Goal: Task Accomplishment & Management: Manage account settings

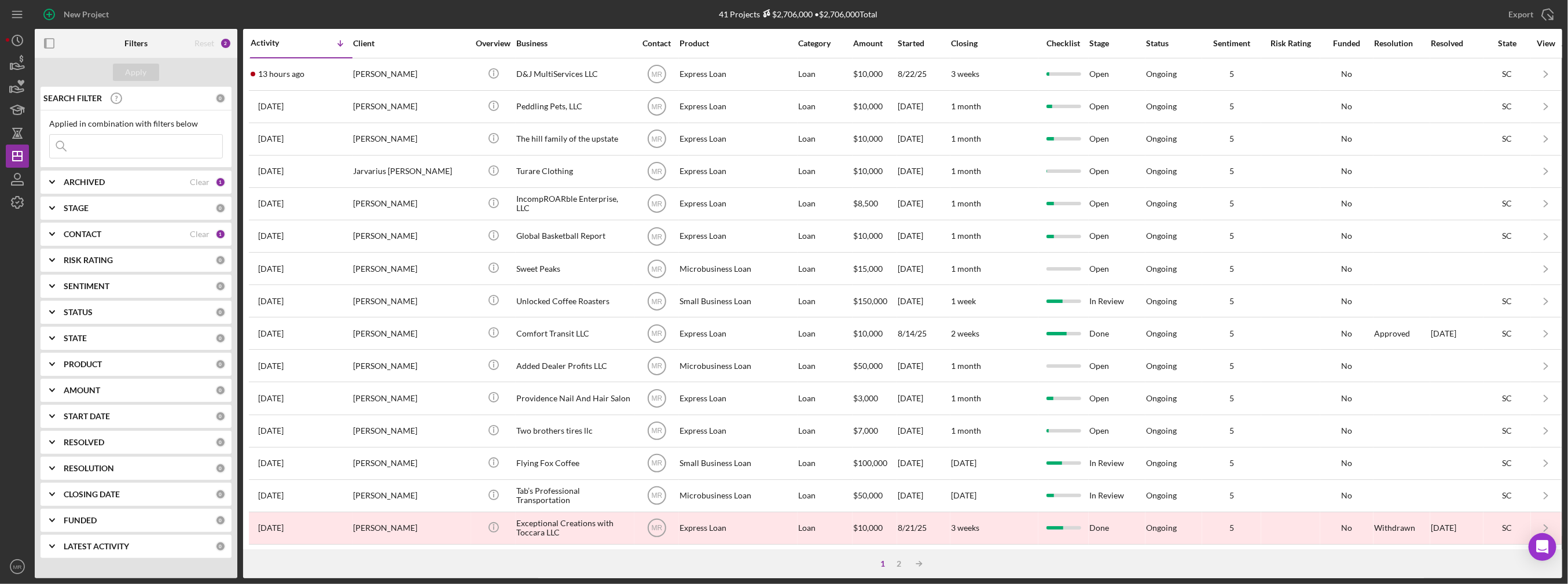
click at [135, 144] on input at bounding box center [136, 146] width 173 height 23
click at [97, 181] on b "ARCHIVED" at bounding box center [84, 182] width 41 height 9
click at [88, 244] on label "Archived" at bounding box center [145, 248] width 155 height 12
click at [61, 244] on input "Archived" at bounding box center [55, 248] width 12 height 12
checkbox input "true"
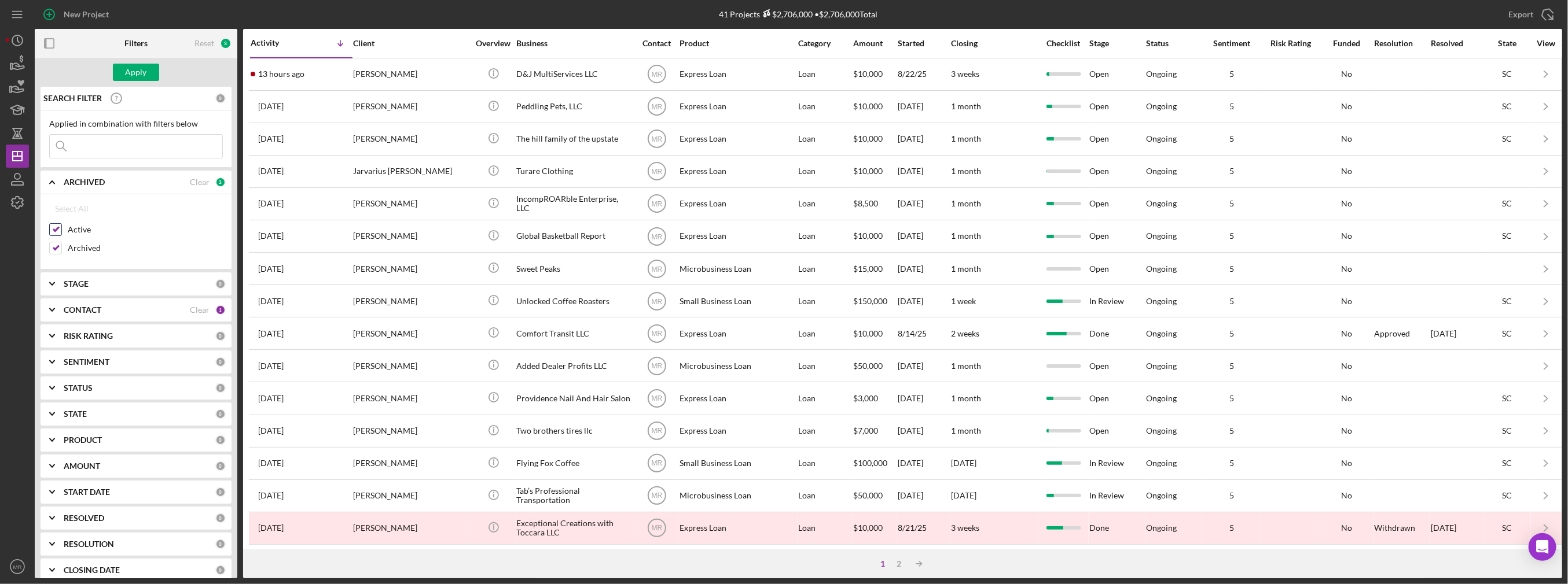
click at [83, 229] on label "Active" at bounding box center [145, 230] width 155 height 12
click at [61, 229] on input "Active" at bounding box center [55, 230] width 12 height 12
checkbox input "false"
click at [104, 142] on input at bounding box center [136, 146] width 173 height 23
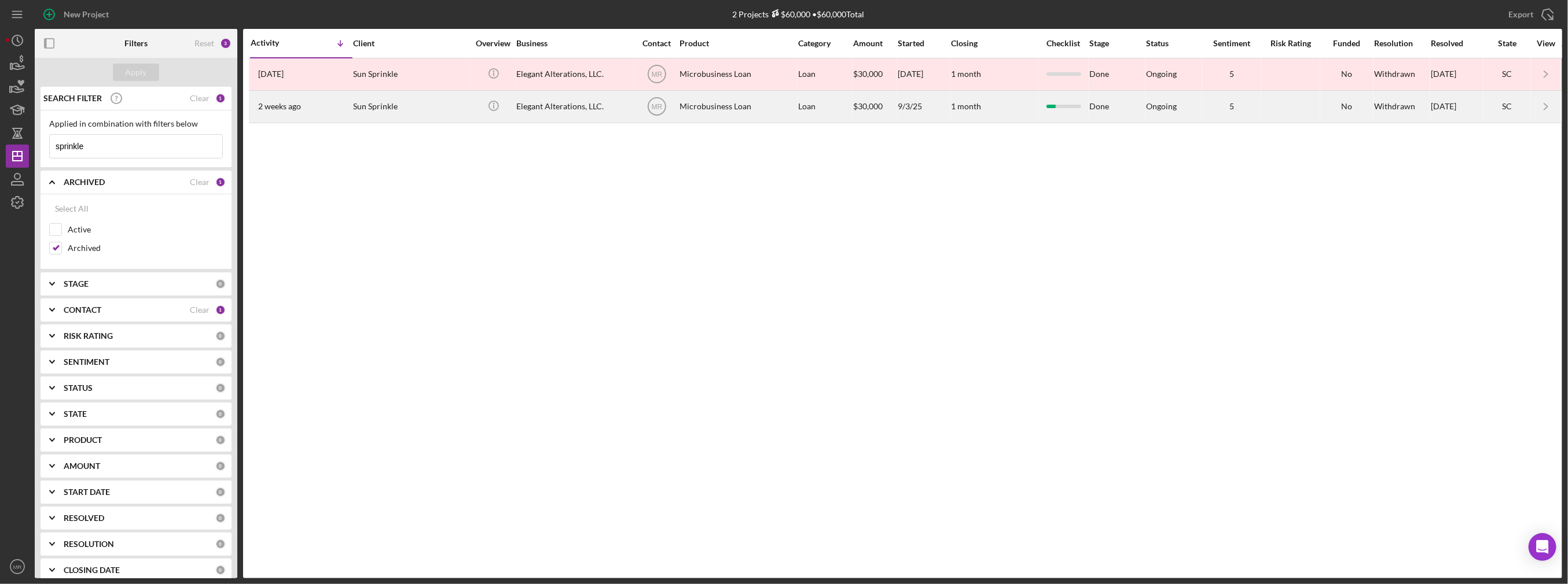
type input "sprinkle"
click at [467, 106] on div "Sun Sprinkle" at bounding box center [411, 107] width 116 height 31
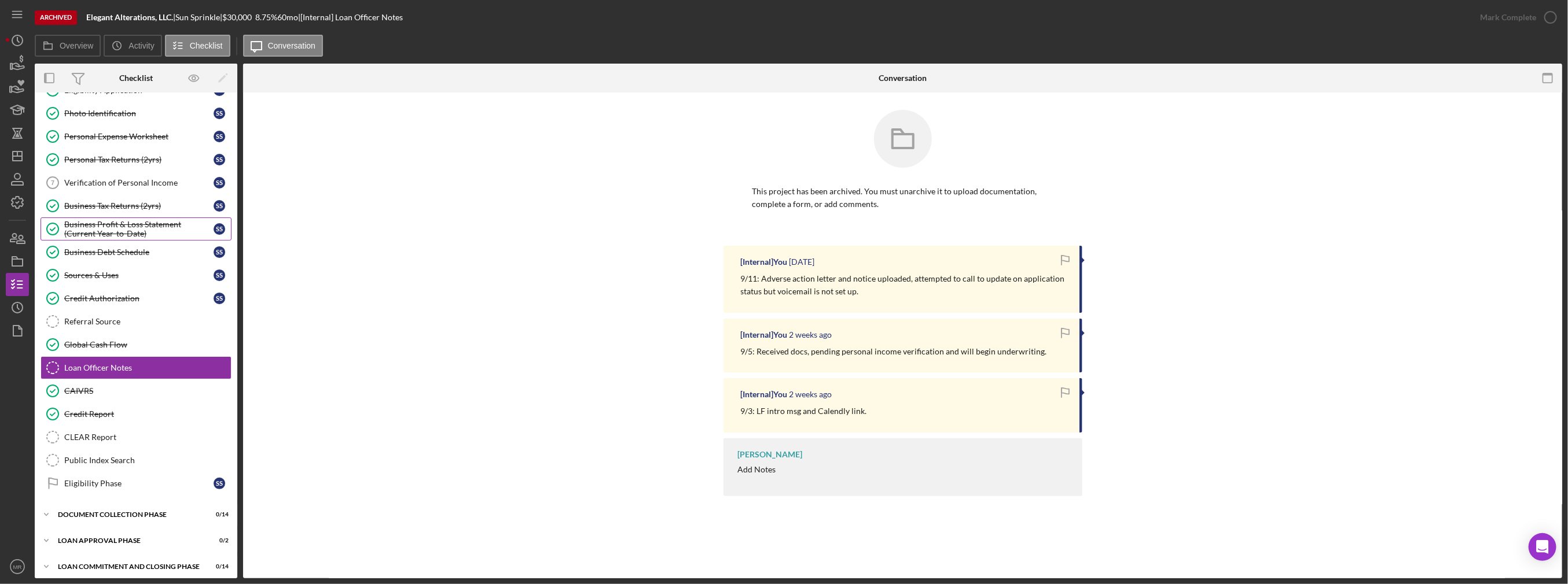
scroll to position [90, 0]
click at [25, 241] on icon "button" at bounding box center [20, 239] width 8 height 8
click at [17, 237] on icon "button" at bounding box center [17, 239] width 29 height 29
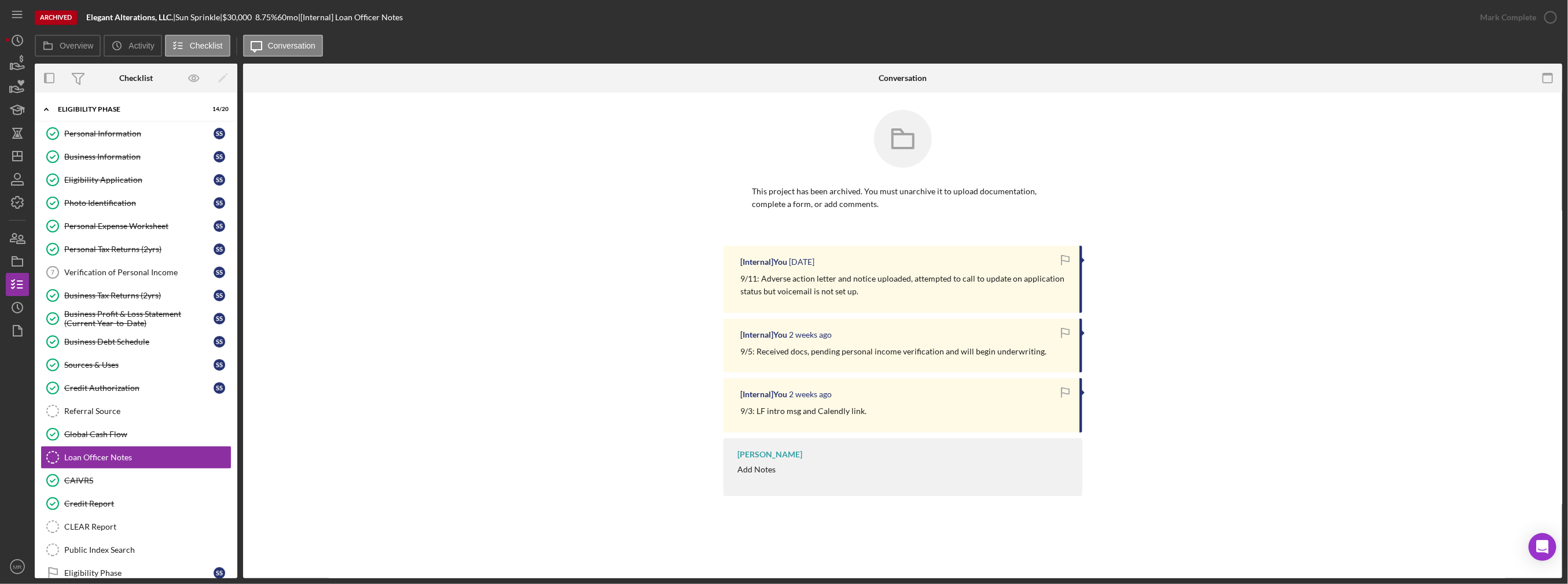
scroll to position [90, 0]
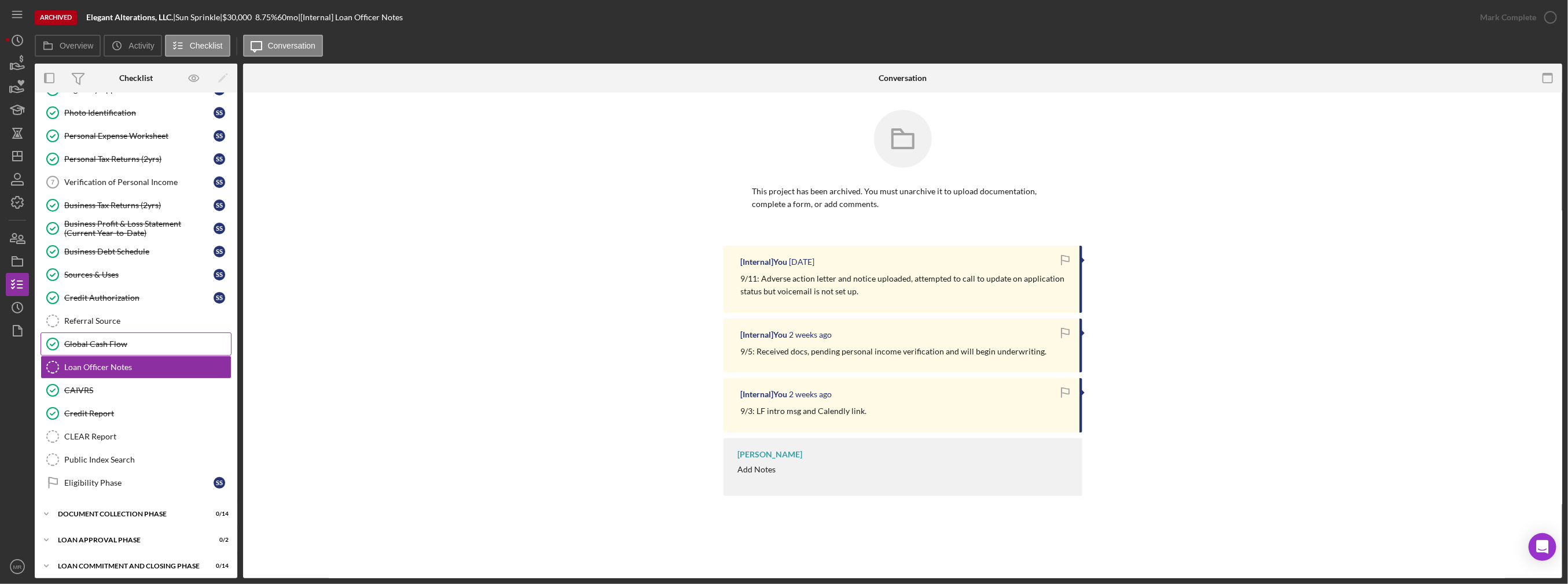
click at [116, 334] on link "Global Cash Flow Global Cash Flow" at bounding box center [136, 344] width 191 height 23
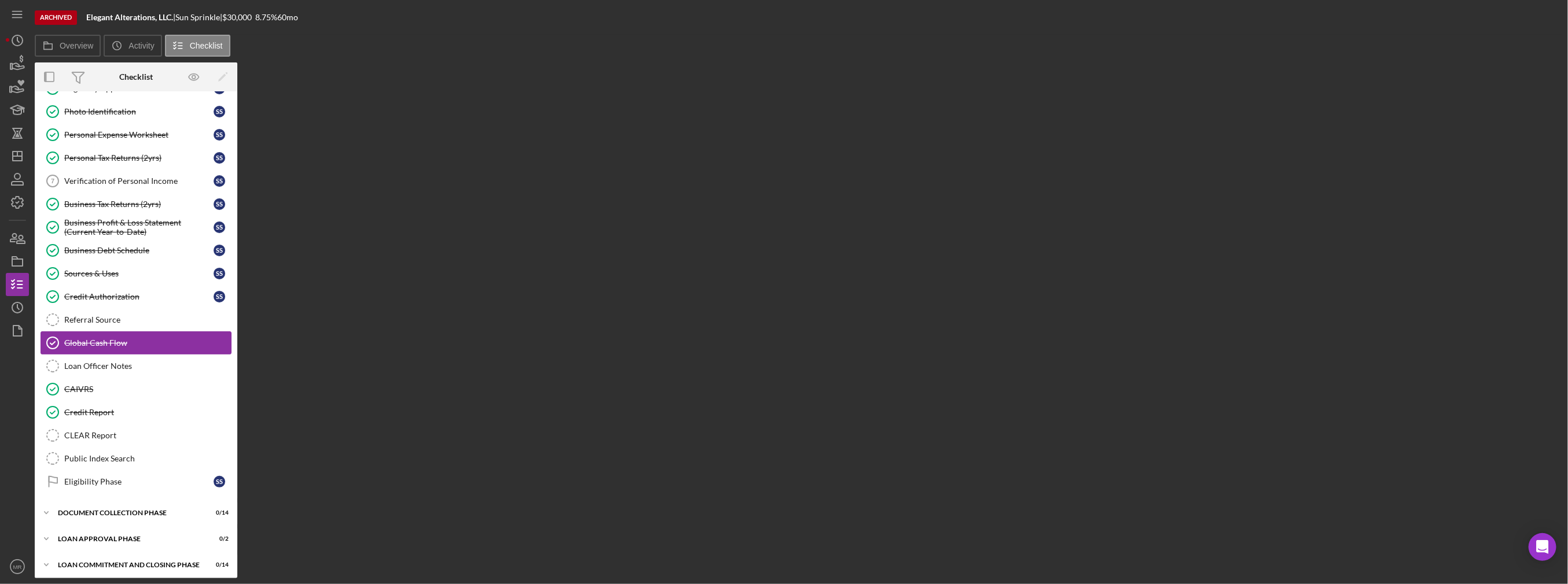
scroll to position [90, 0]
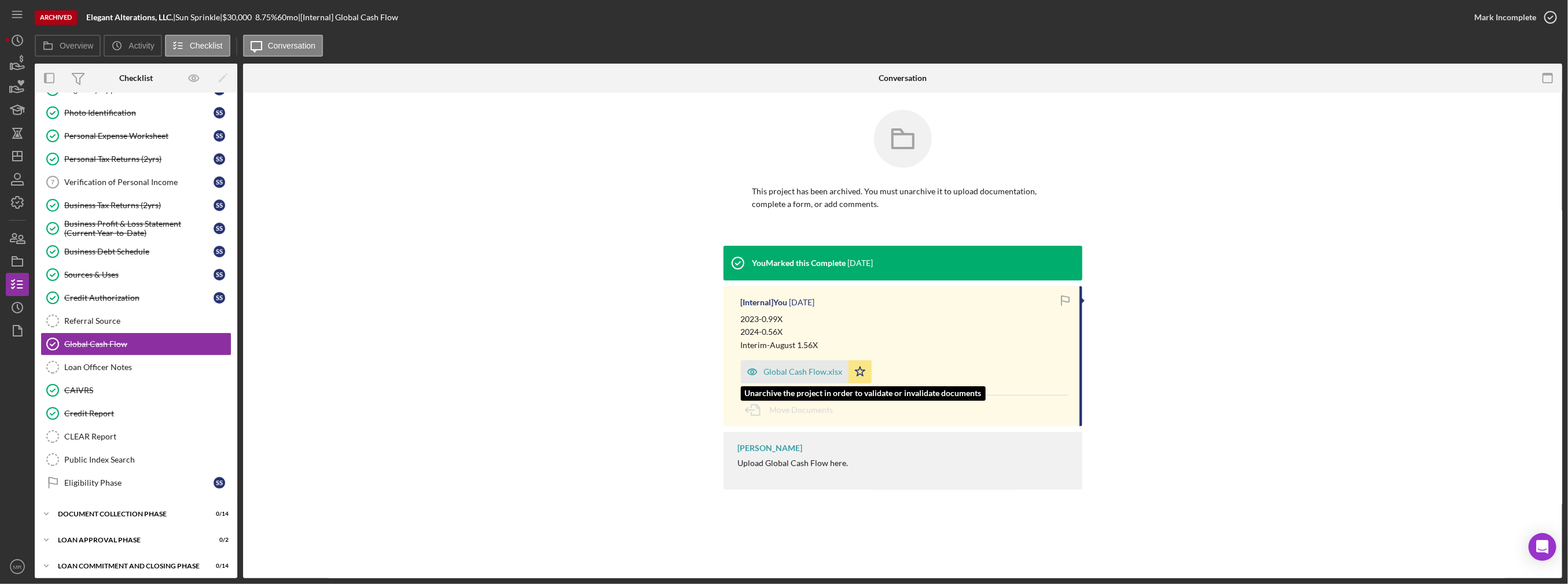
click at [793, 369] on div "Global Cash Flow.xlsx" at bounding box center [803, 372] width 78 height 9
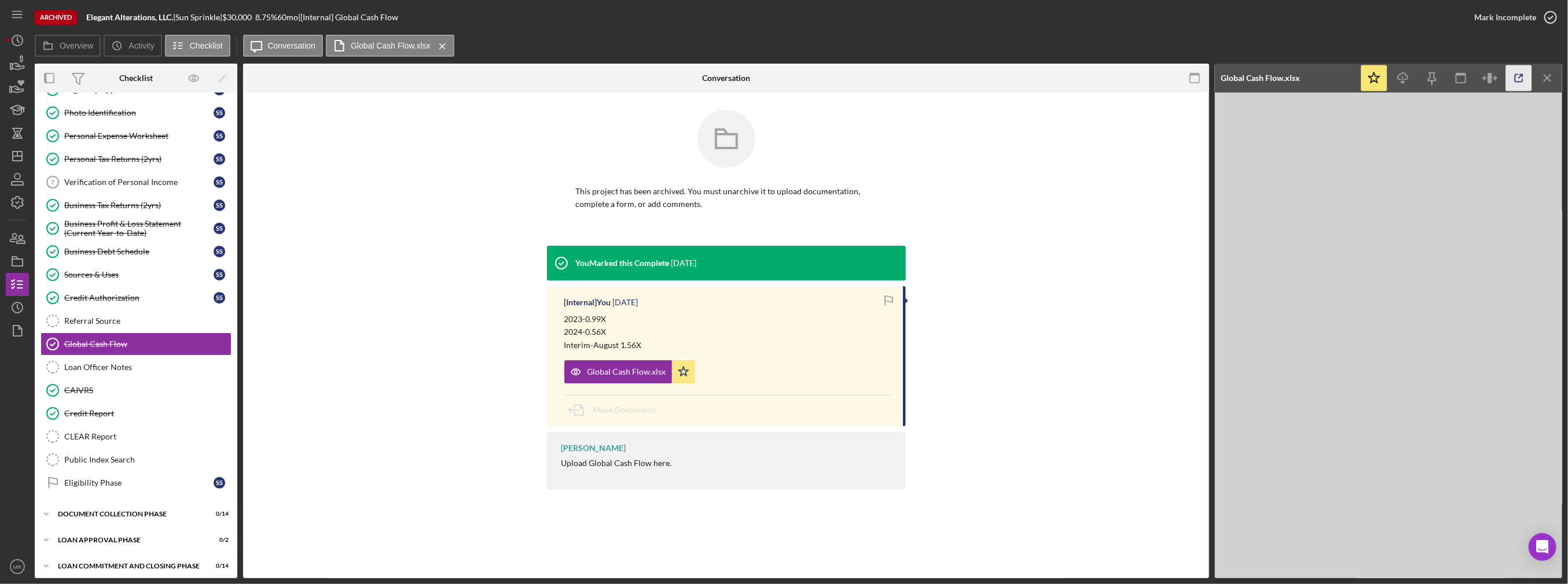
click at [1526, 78] on icon "button" at bounding box center [1519, 78] width 26 height 26
click at [16, 301] on icon "Icon/History" at bounding box center [17, 308] width 29 height 29
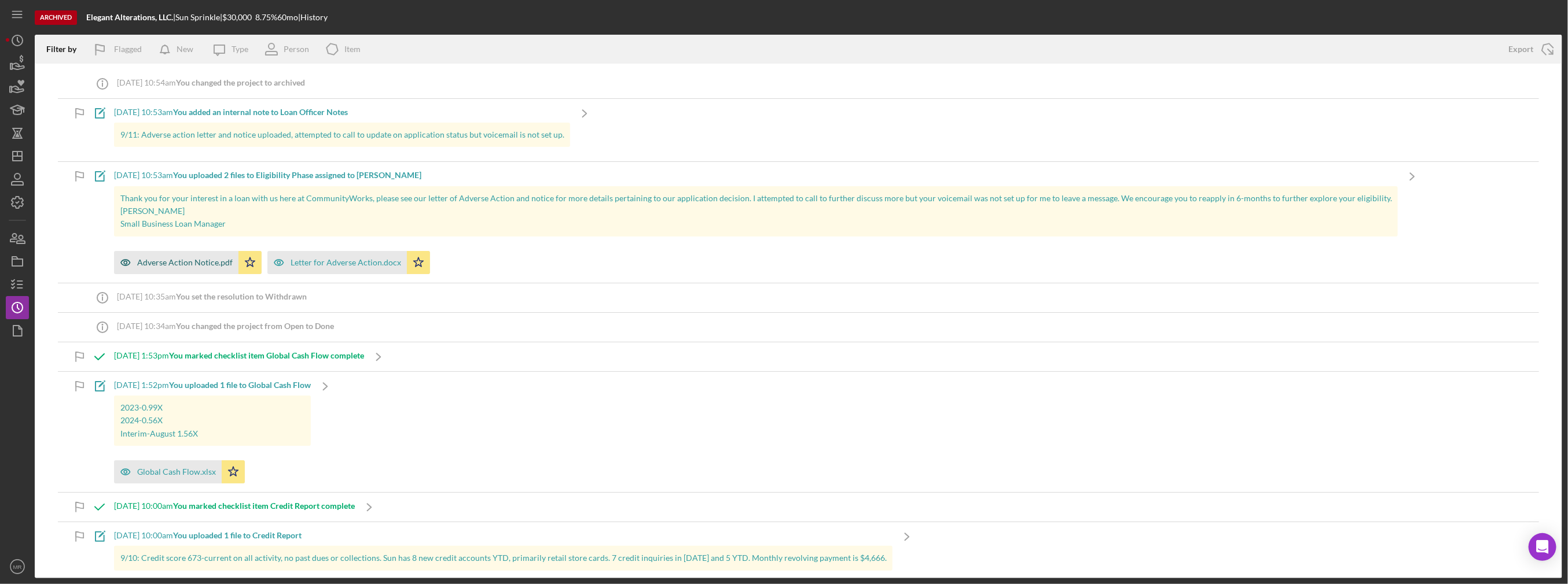
click at [196, 266] on div "Adverse Action Notice.pdf" at bounding box center [185, 262] width 96 height 9
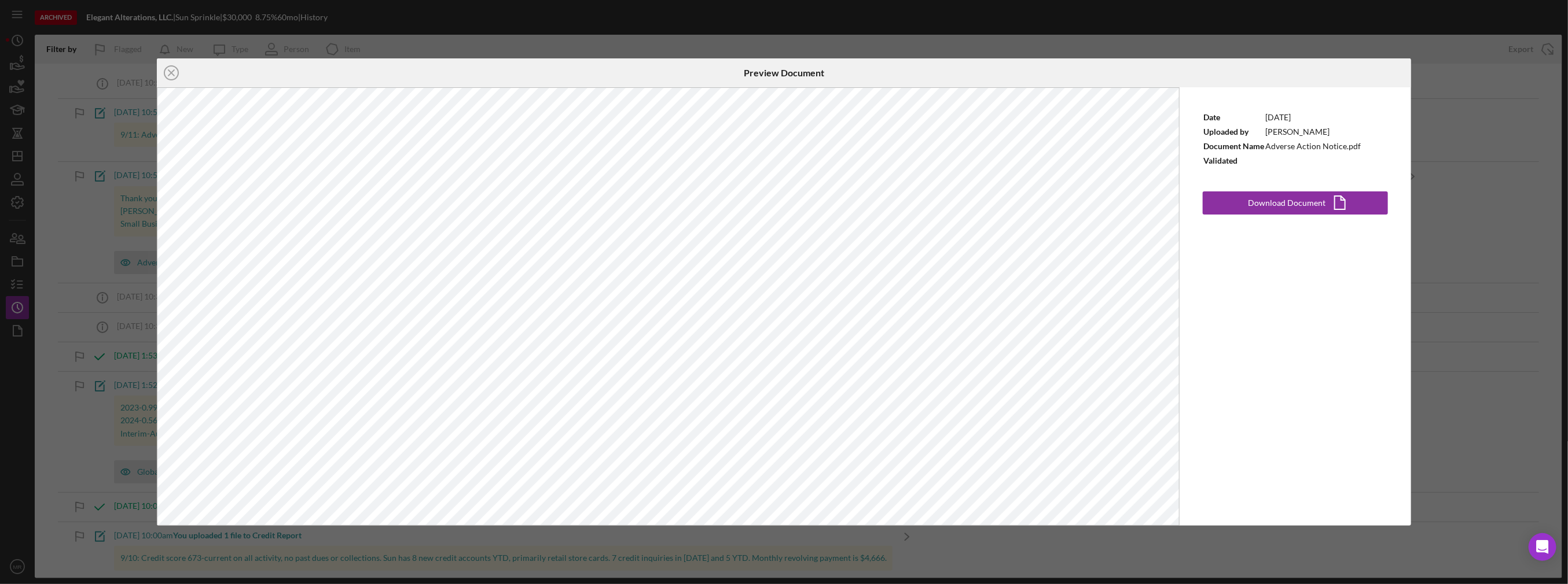
click at [1500, 134] on div "Icon/Close Preview Document Date [DATE] Uploaded by [PERSON_NAME] Document Name…" at bounding box center [784, 292] width 1568 height 584
drag, startPoint x: 171, startPoint y: 73, endPoint x: 163, endPoint y: 71, distance: 8.2
click at [172, 73] on g at bounding box center [171, 73] width 14 height 14
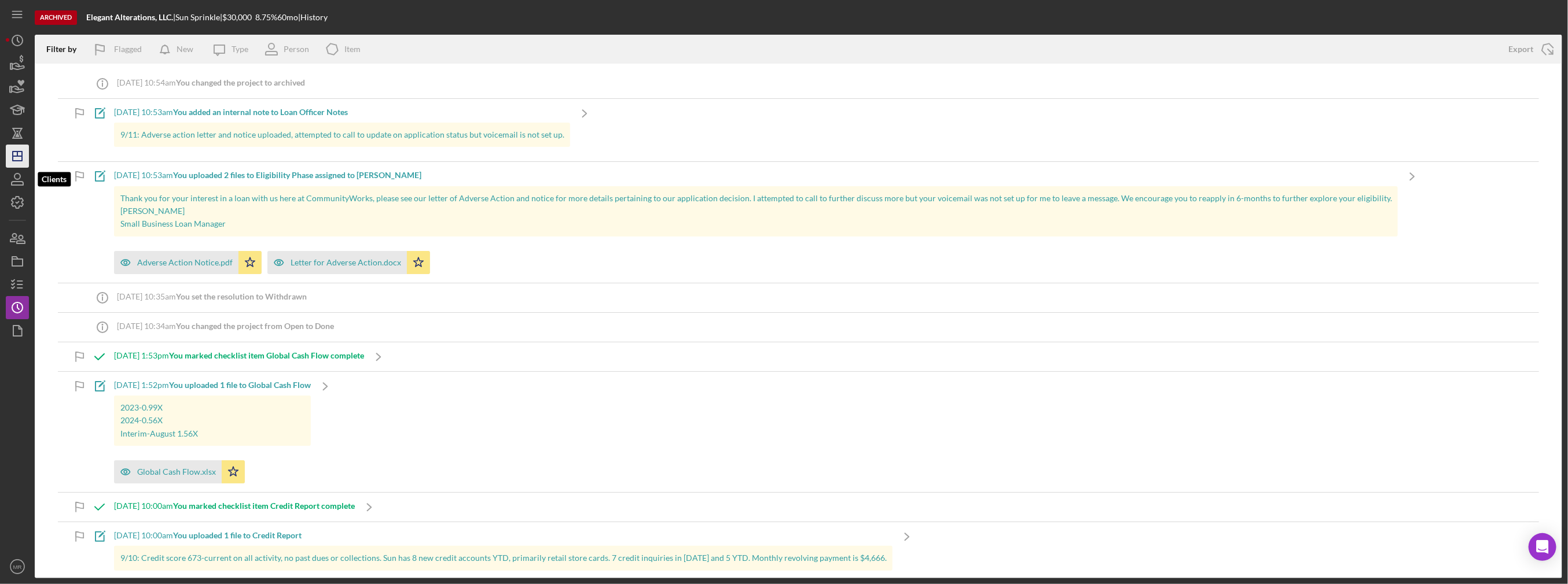
click at [22, 166] on icon "Icon/Dashboard" at bounding box center [17, 156] width 29 height 29
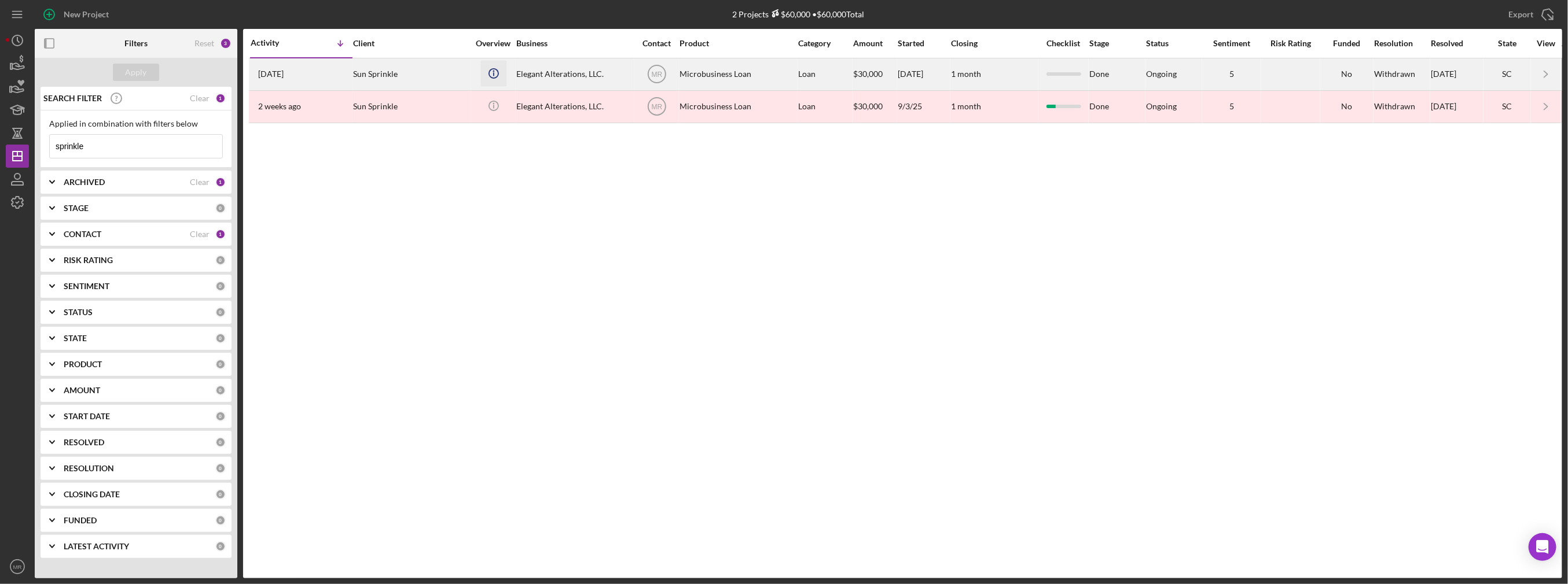
click at [499, 73] on icon "Icon/Info" at bounding box center [493, 73] width 26 height 26
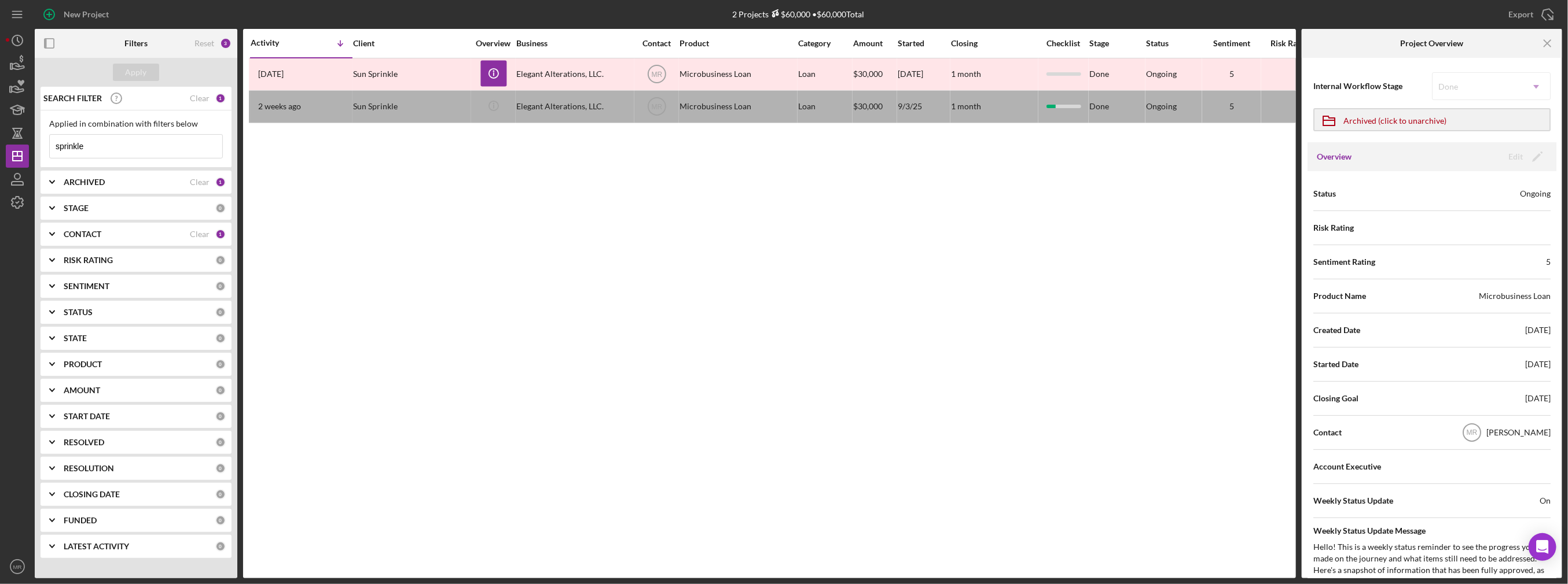
click at [400, 246] on div "Activity Icon/Table Sort Arrow Client Overview Business Contact Product Categor…" at bounding box center [769, 304] width 1053 height 550
click at [20, 154] on icon "Icon/Dashboard" at bounding box center [17, 156] width 29 height 29
click at [21, 37] on circle "button" at bounding box center [17, 41] width 11 height 11
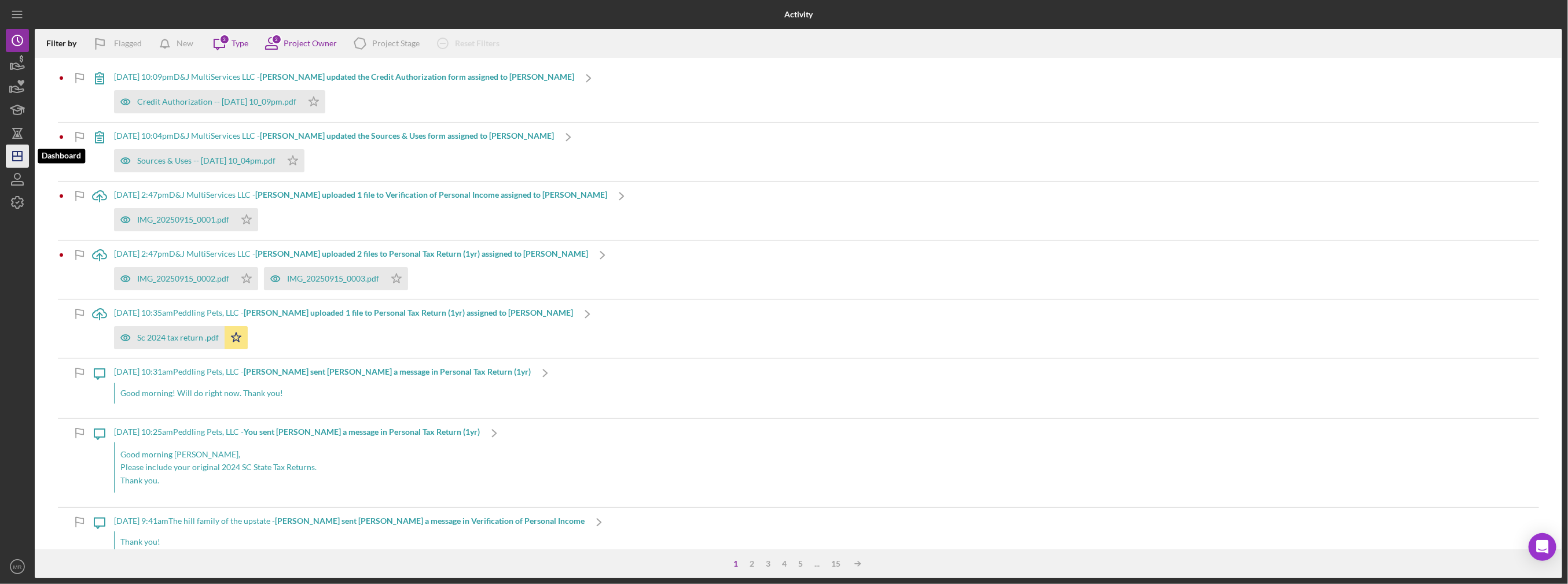
click at [20, 152] on polygon "button" at bounding box center [17, 156] width 9 height 9
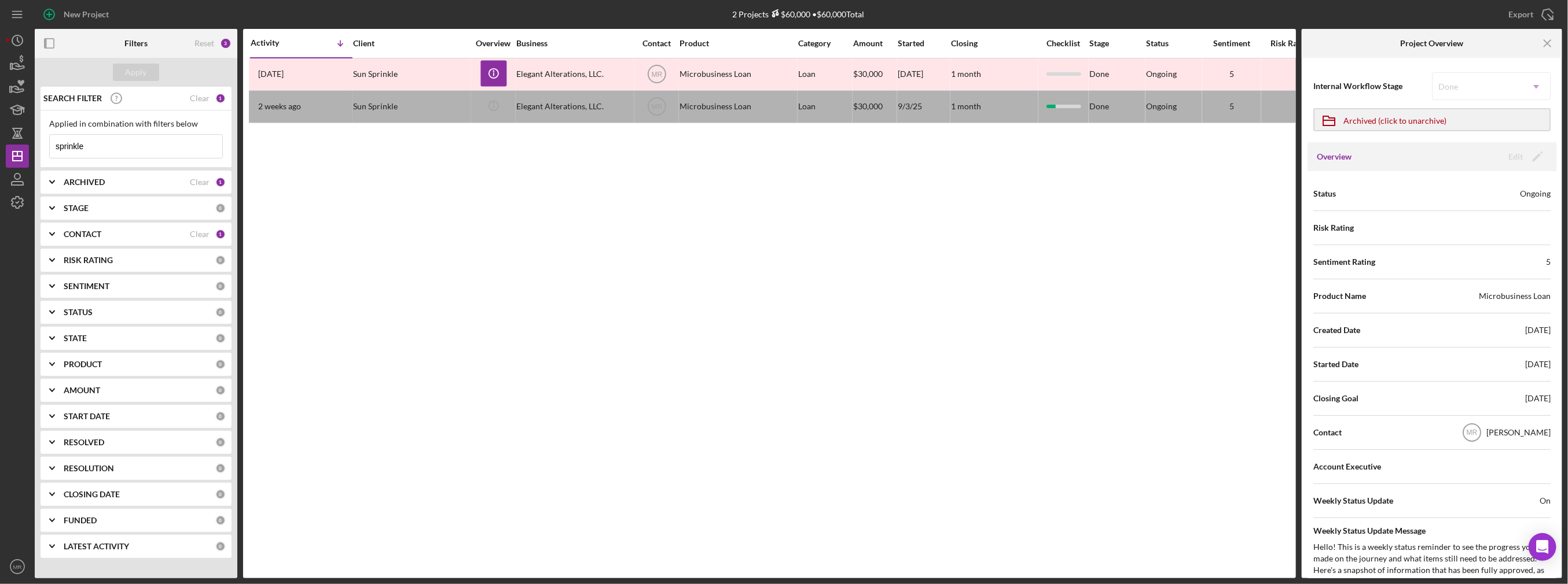
click at [145, 149] on input "sprinkle" at bounding box center [136, 146] width 173 height 23
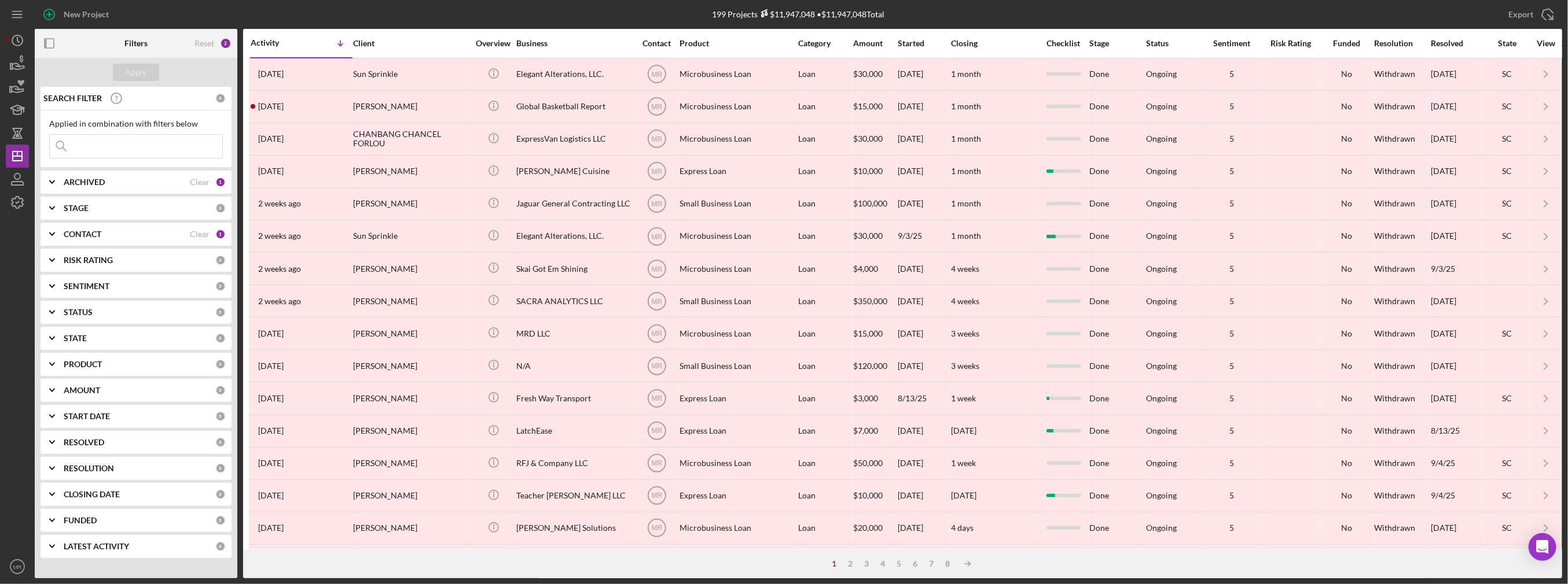
click at [119, 183] on div "ARCHIVED" at bounding box center [127, 182] width 126 height 9
click at [88, 243] on label "Archived" at bounding box center [145, 248] width 155 height 12
click at [61, 243] on input "Archived" at bounding box center [55, 248] width 12 height 12
checkbox input "false"
click at [78, 228] on label "Active" at bounding box center [145, 230] width 155 height 12
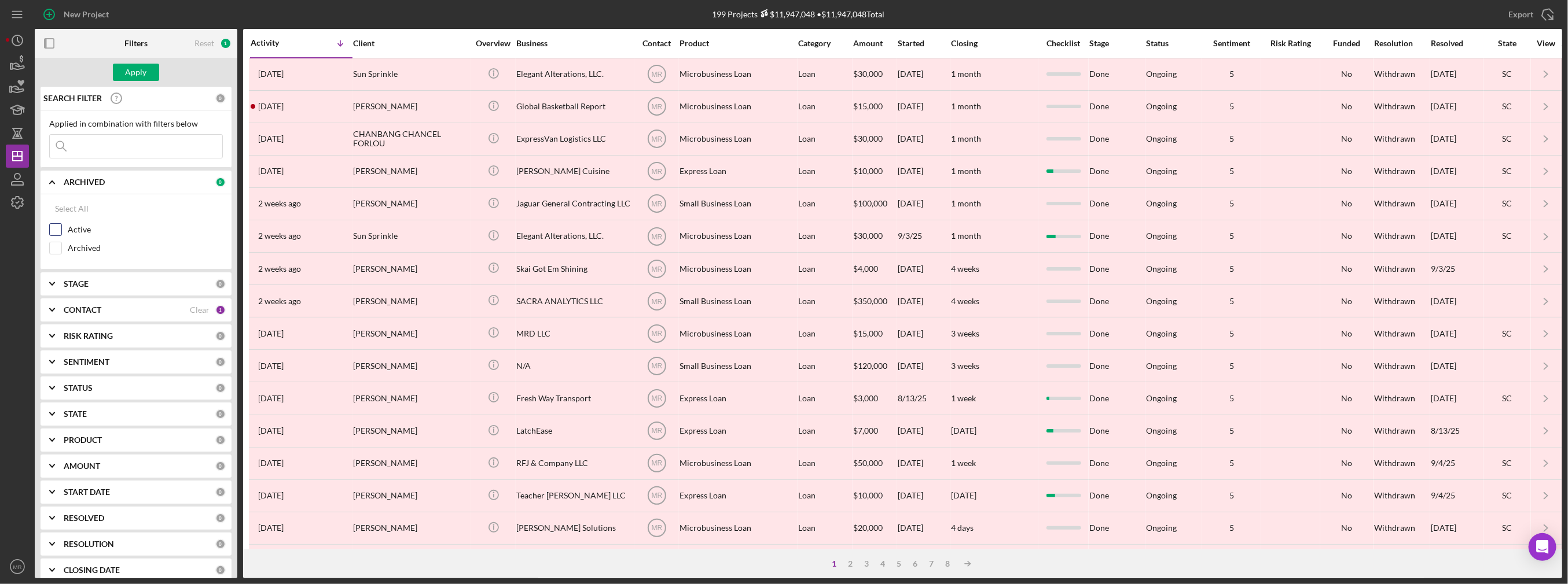
click at [61, 228] on input "Active" at bounding box center [55, 230] width 12 height 12
checkbox input "true"
click at [140, 76] on div "Apply" at bounding box center [136, 73] width 21 height 17
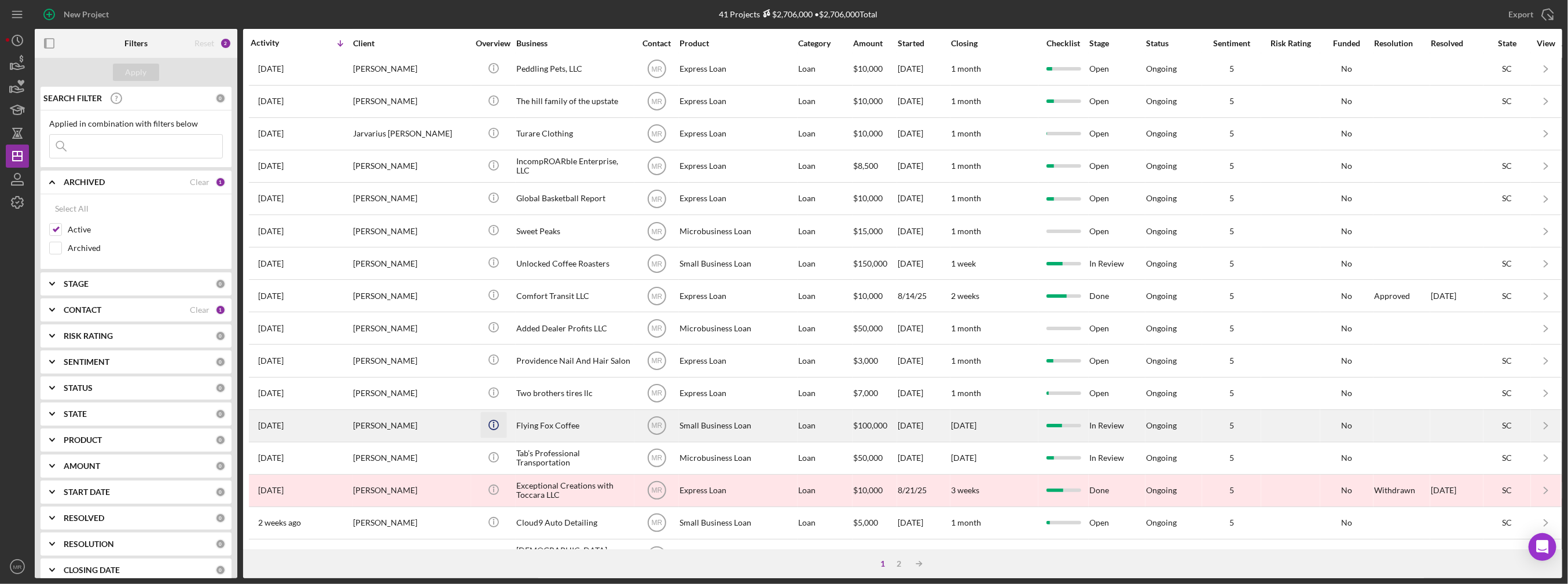
scroll to position [58, 0]
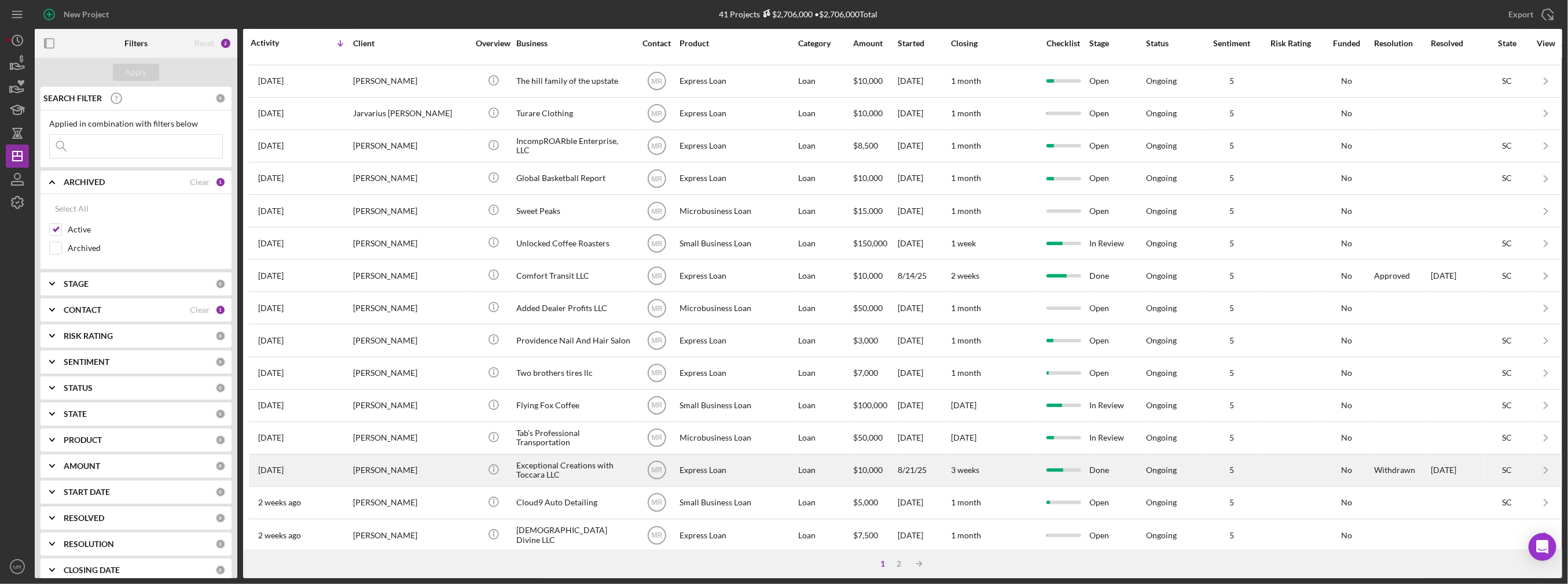
click at [402, 467] on div "[PERSON_NAME]" at bounding box center [411, 471] width 116 height 31
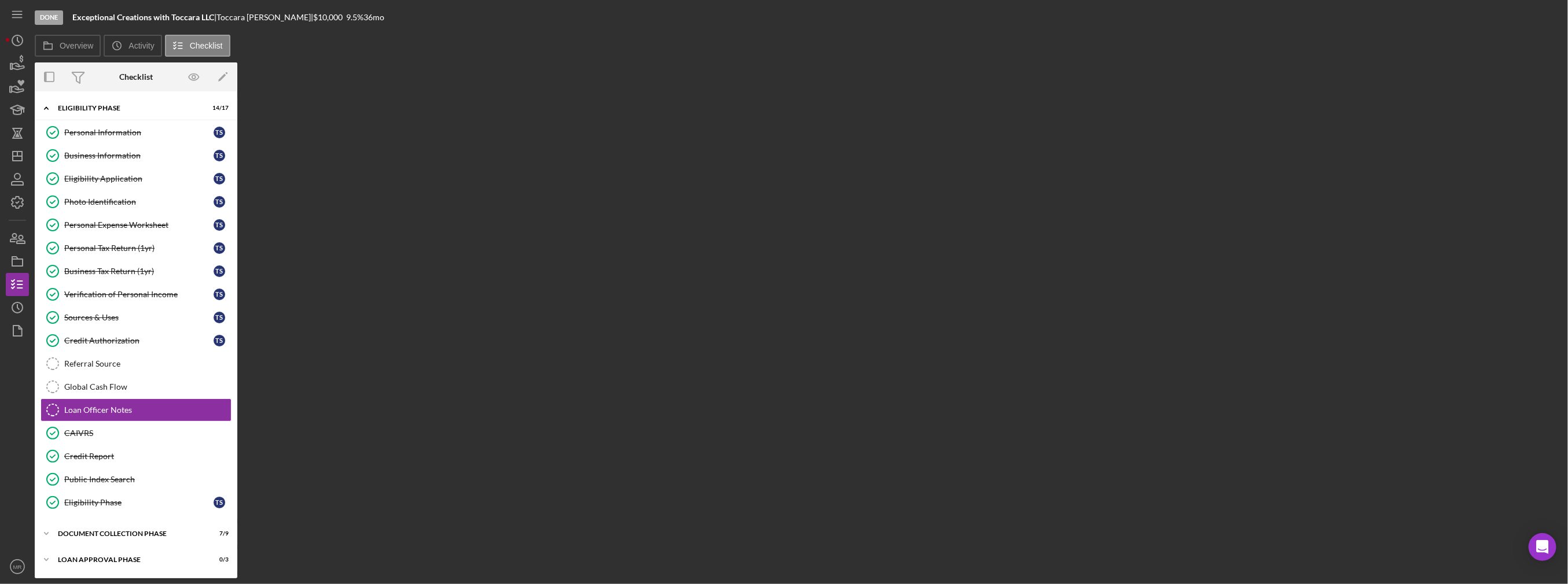
scroll to position [21, 0]
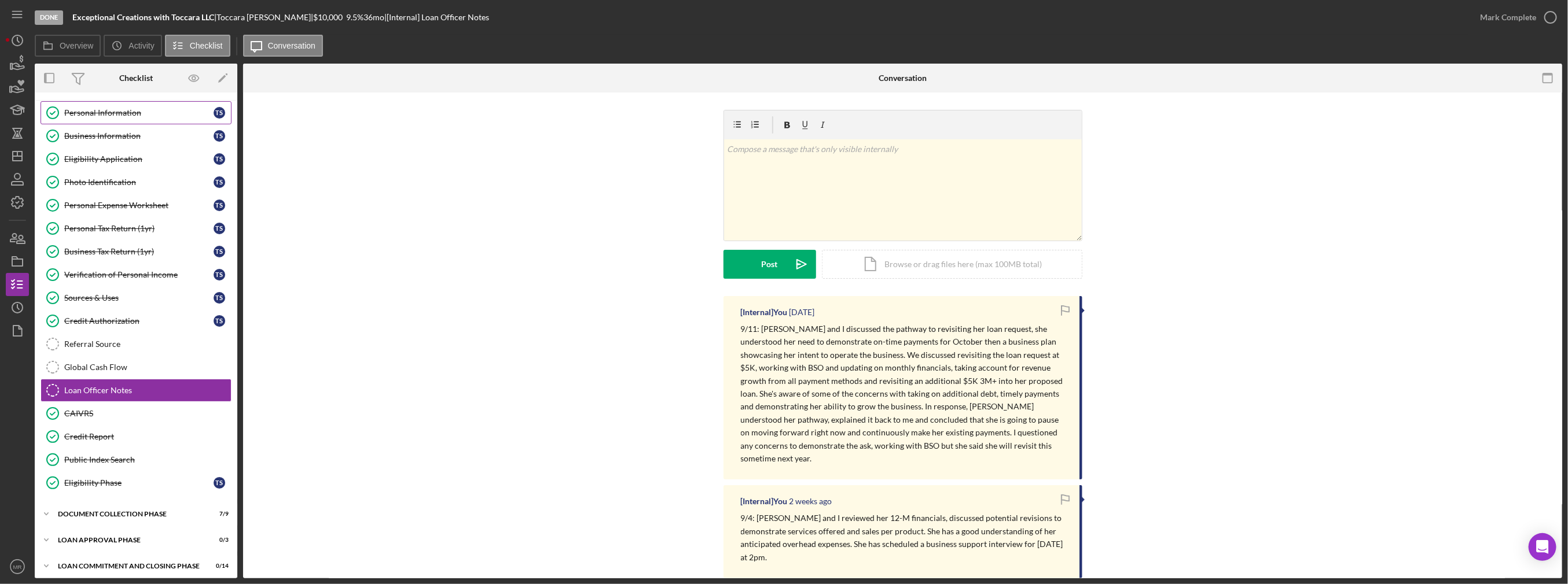
click at [97, 116] on div "Personal Information" at bounding box center [138, 113] width 149 height 9
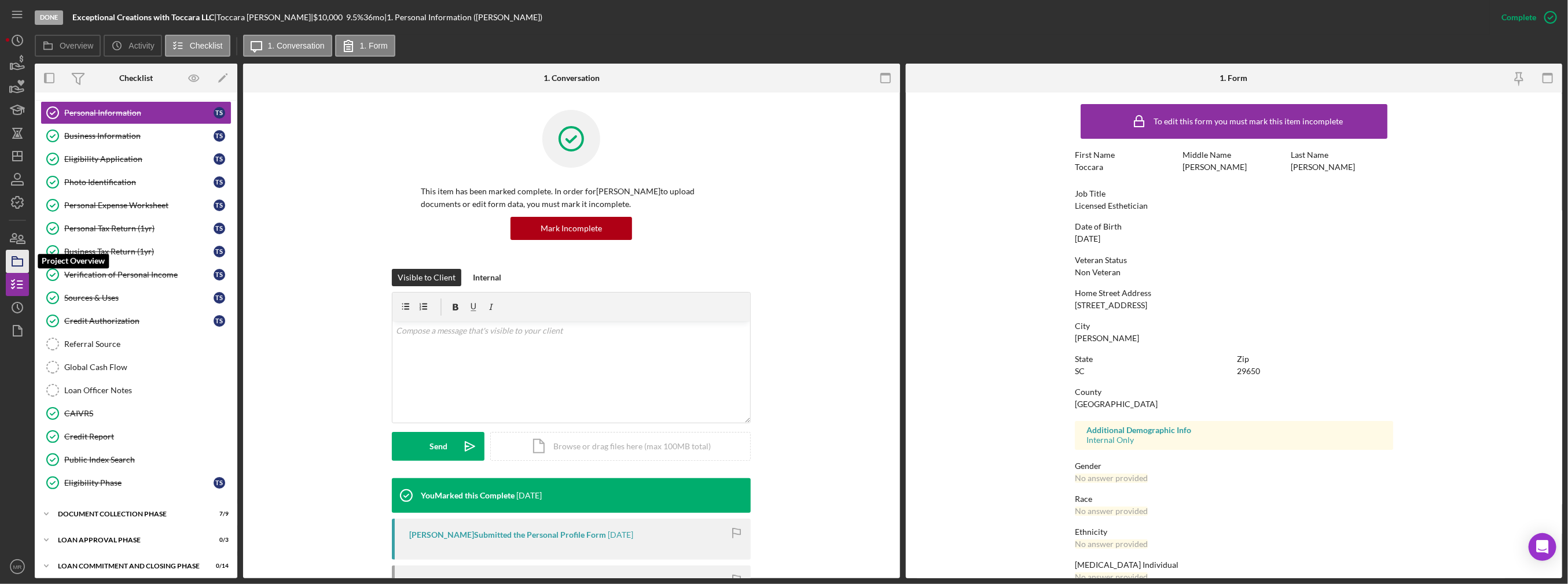
click at [23, 263] on icon "button" at bounding box center [17, 262] width 29 height 29
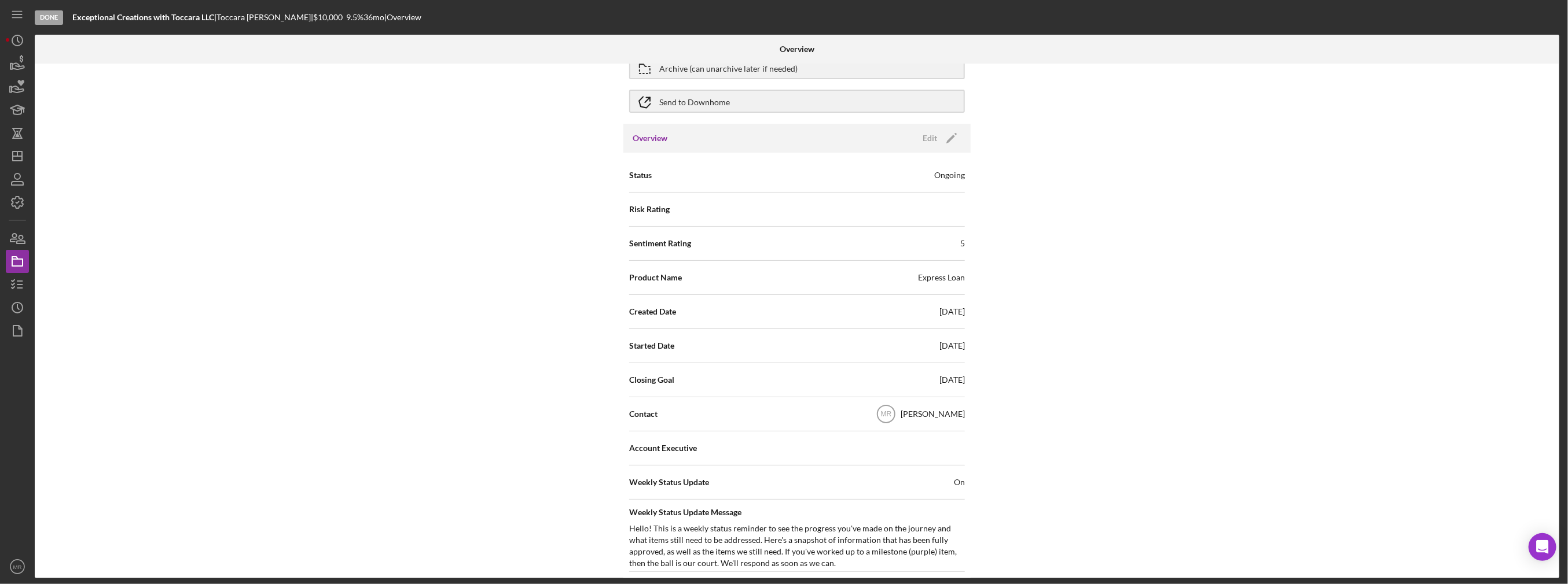
scroll to position [116, 0]
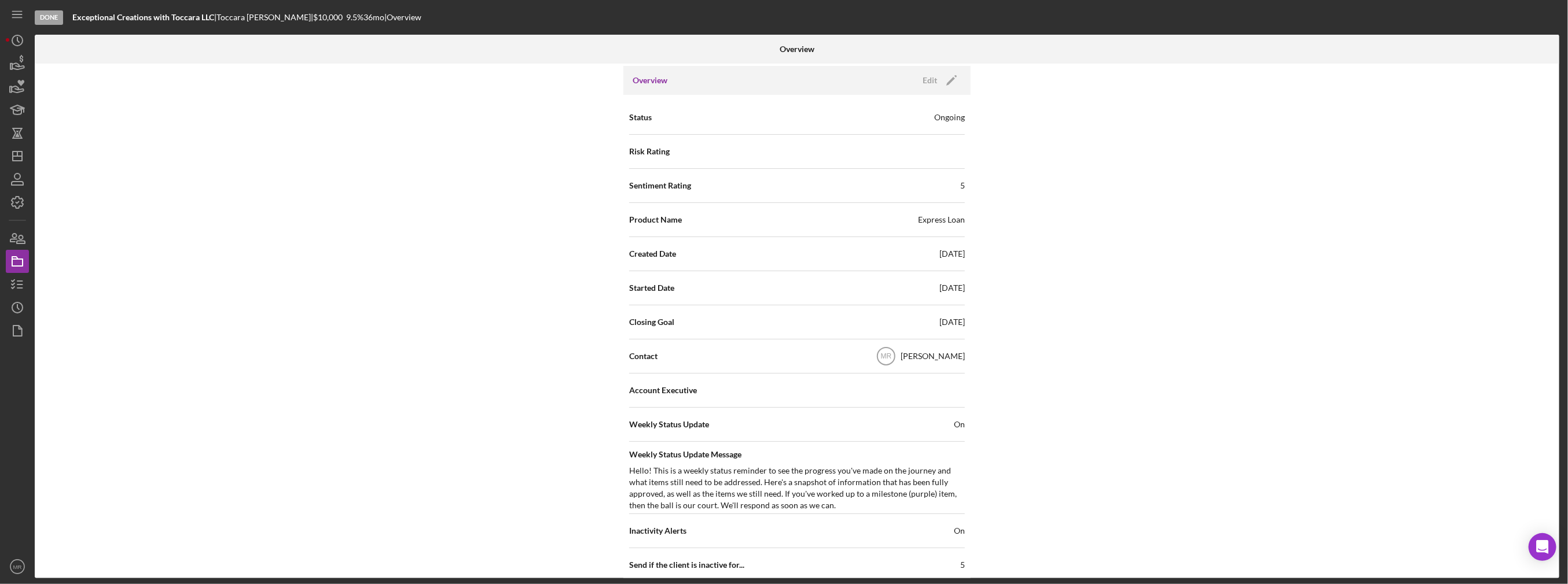
click at [345, 295] on div "Internal Workflow Stage Done Icon/Dropdown Arrow Archive (can unarchive later i…" at bounding box center [797, 321] width 1524 height 515
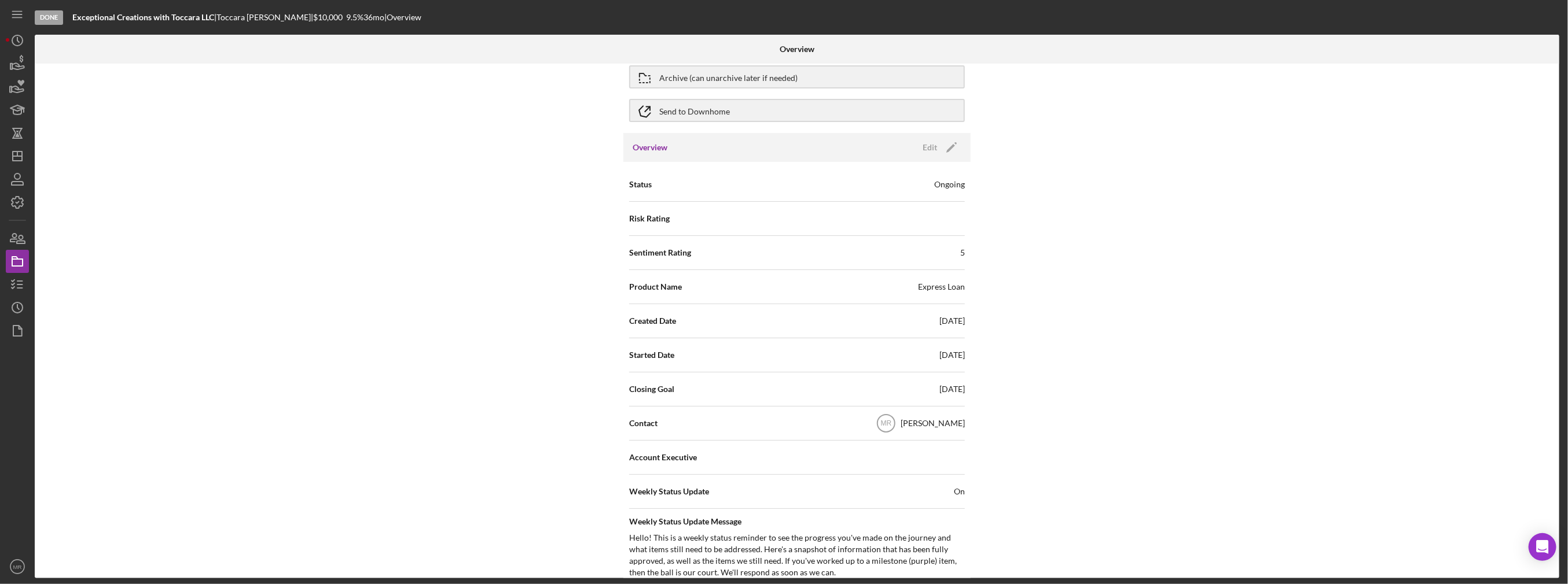
scroll to position [0, 0]
